Goal: Task Accomplishment & Management: Manage account settings

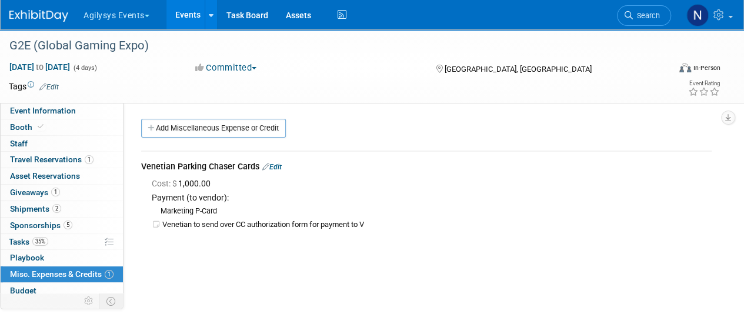
click at [48, 9] on link at bounding box center [45, 9] width 73 height 9
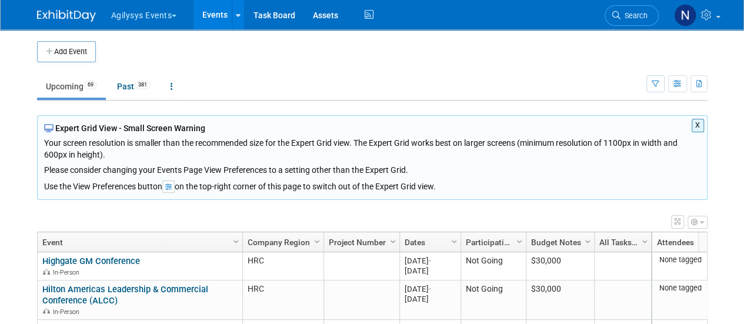
click at [697, 125] on button "X" at bounding box center [698, 126] width 12 height 14
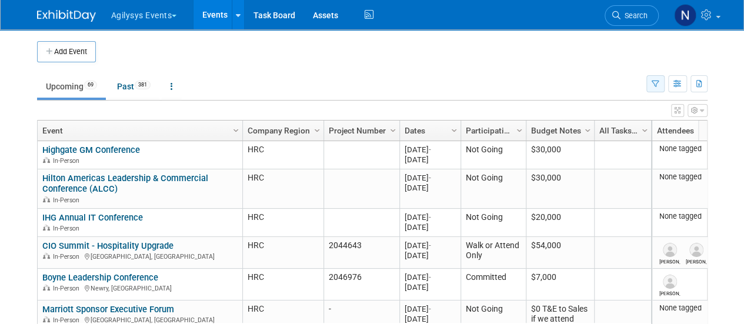
click at [651, 82] on button "button" at bounding box center [656, 83] width 18 height 17
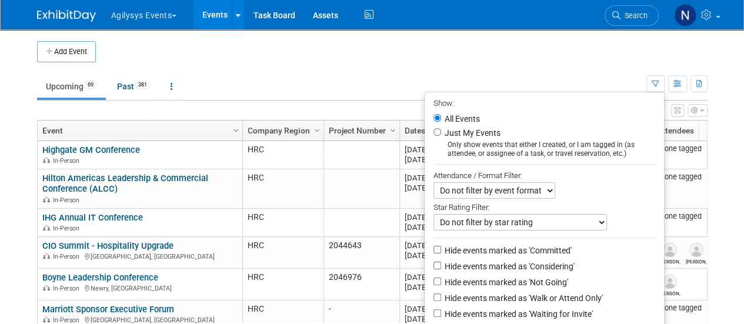
click at [532, 279] on label "Hide events marked as 'Not Going'" at bounding box center [505, 282] width 126 height 12
click at [441, 279] on input "Hide events marked as 'Not Going'" at bounding box center [438, 282] width 8 height 8
checkbox input "true"
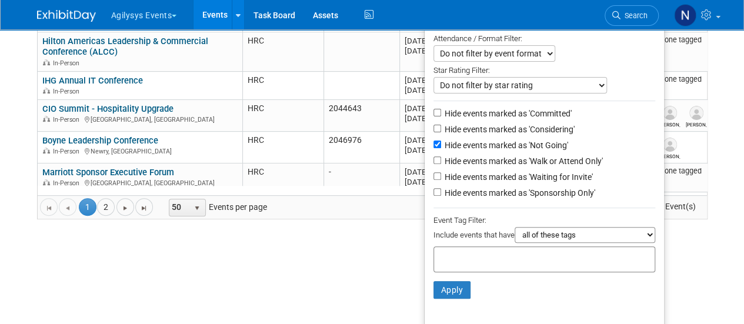
click at [466, 286] on li "Apply Clear Filters" at bounding box center [544, 289] width 239 height 35
click at [454, 289] on button "Apply" at bounding box center [453, 290] width 38 height 18
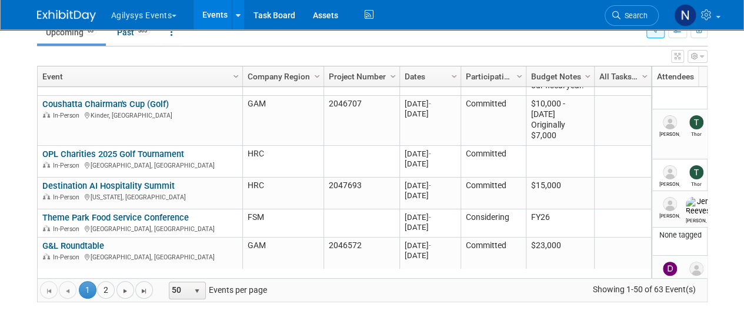
scroll to position [472, 0]
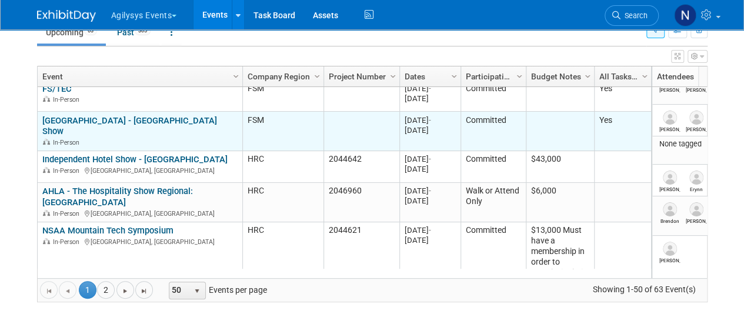
click at [144, 119] on link "[GEOGRAPHIC_DATA] - [GEOGRAPHIC_DATA] Show" at bounding box center [129, 126] width 175 height 22
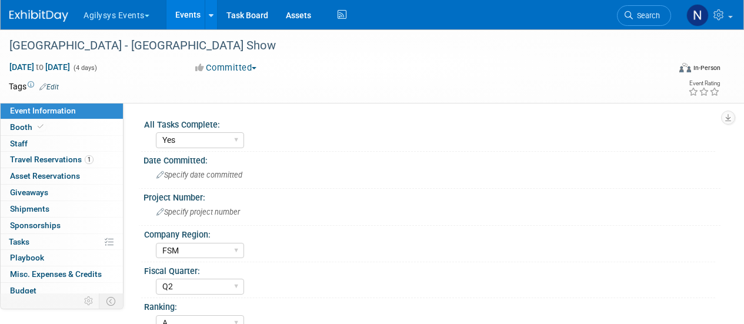
select select "Yes"
select select "FSM"
select select "Q2"
select select "A"
select select "Yes"
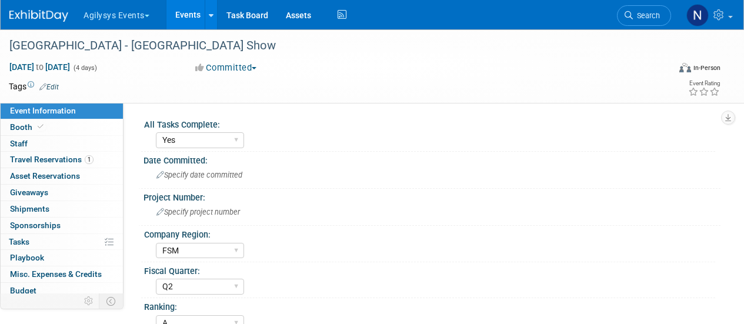
select select "Yes"
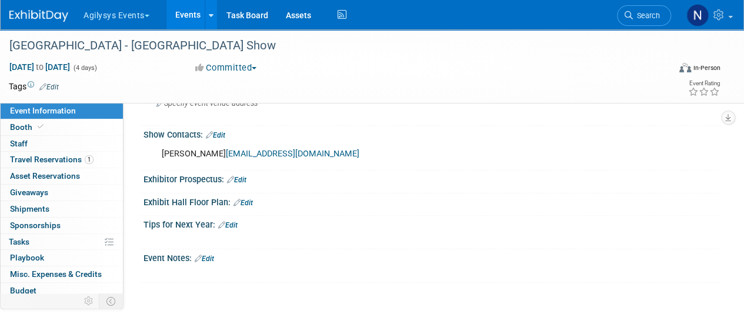
scroll to position [415, 0]
click at [93, 164] on link "1 Travel Reservations 1" at bounding box center [62, 160] width 122 height 16
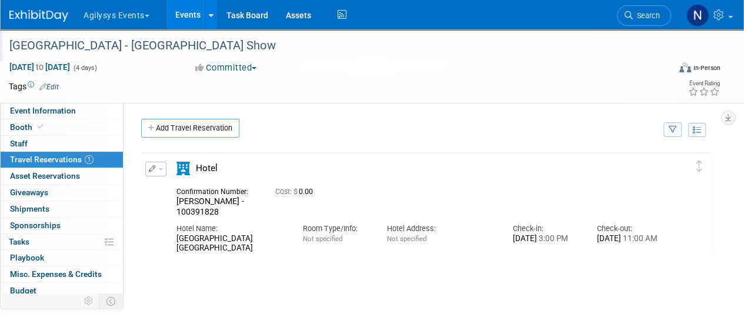
click at [319, 44] on div "[GEOGRAPHIC_DATA] - [GEOGRAPHIC_DATA] Show" at bounding box center [332, 45] width 655 height 21
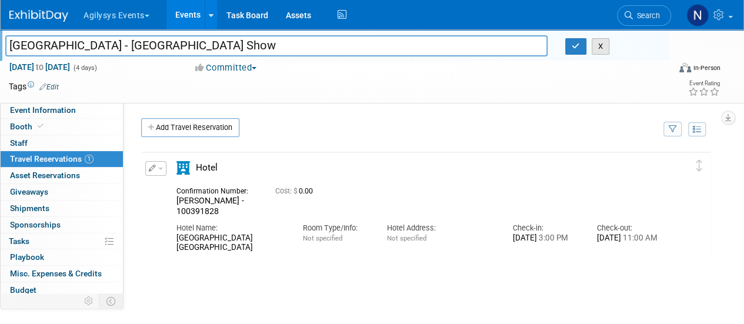
click at [604, 48] on button "X" at bounding box center [601, 46] width 18 height 16
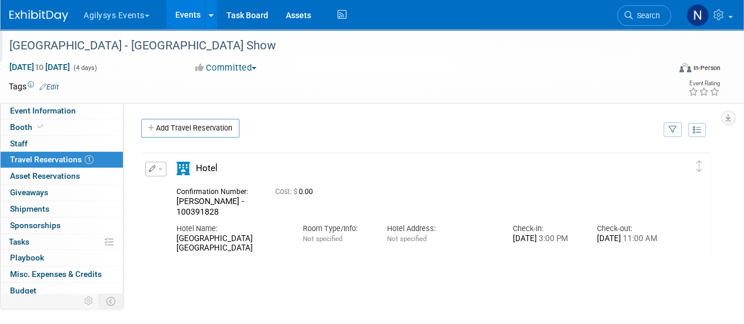
click at [24, 8] on link at bounding box center [45, 9] width 73 height 9
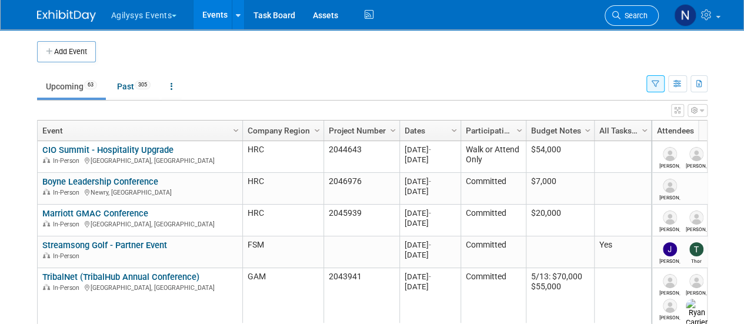
click at [626, 12] on span "Search" at bounding box center [634, 15] width 27 height 9
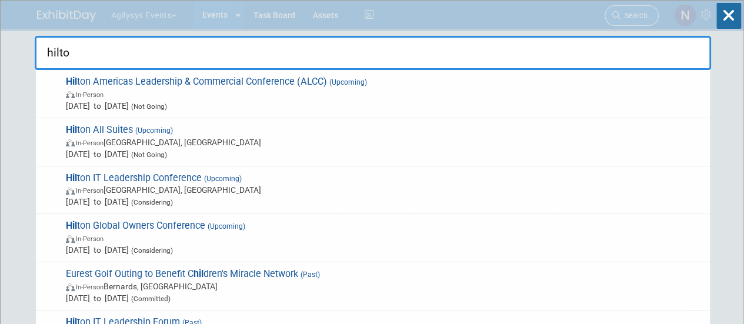
type input "hilton"
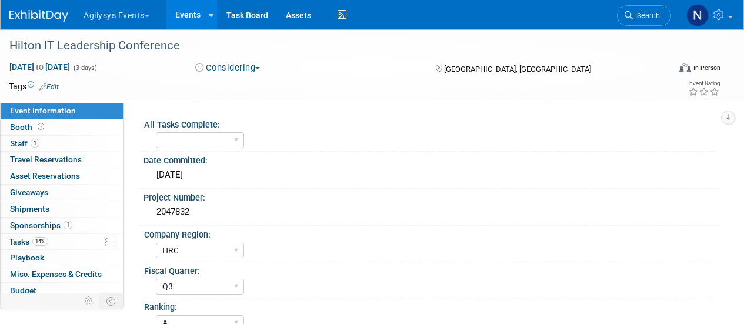
select select "HRC"
select select "Q3"
select select "A"
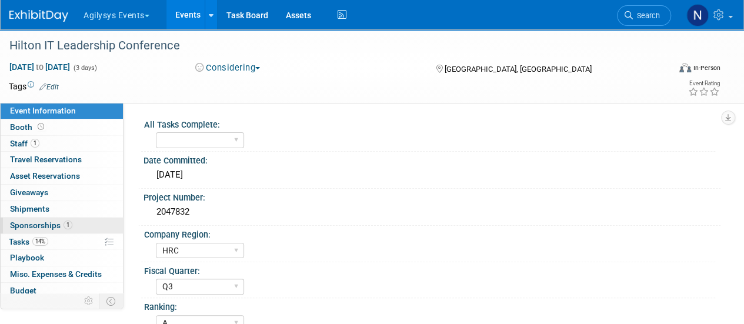
click at [86, 224] on link "1 Sponsorships 1" at bounding box center [62, 226] width 122 height 16
